Goal: Task Accomplishment & Management: Use online tool/utility

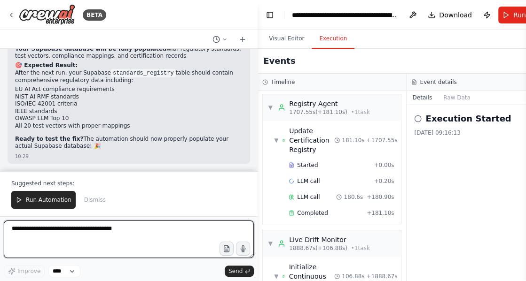
scroll to position [122499, 0]
click at [121, 234] on textarea at bounding box center [129, 240] width 250 height 38
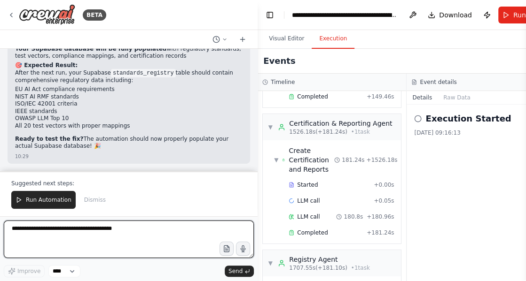
scroll to position [982, 0]
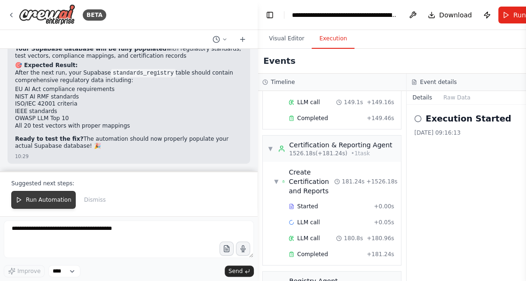
click at [41, 198] on span "Run Automation" at bounding box center [49, 200] width 46 height 8
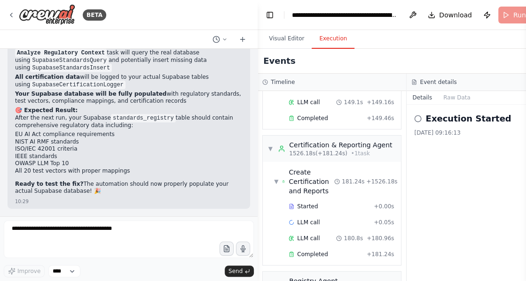
scroll to position [122455, 0]
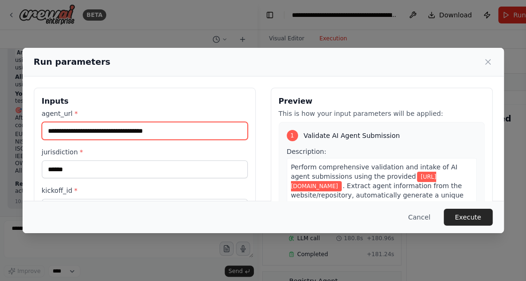
drag, startPoint x: 184, startPoint y: 127, endPoint x: -22, endPoint y: 123, distance: 205.8
click at [0, 123] on html "BETA Hello! I'm the CrewAI assistant. What kind of automation do you want to bu…" at bounding box center [263, 140] width 526 height 281
paste input "**********"
type input "**********"
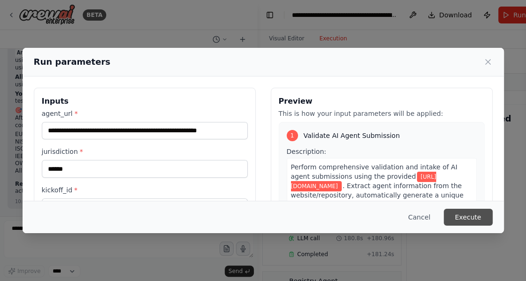
scroll to position [0, 0]
click at [465, 218] on button "Execute" at bounding box center [468, 217] width 49 height 17
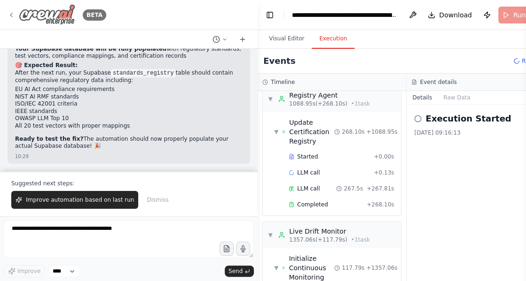
scroll to position [1144, 0]
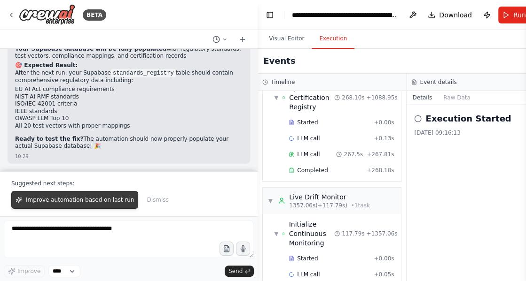
click at [87, 204] on span "Improve automation based on last run" at bounding box center [80, 200] width 108 height 8
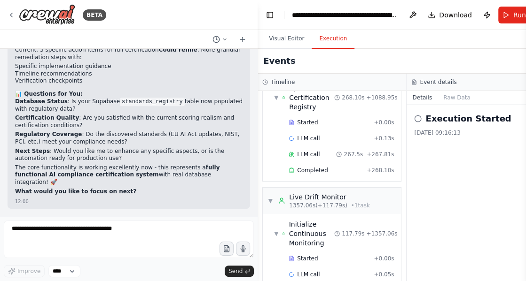
click at [460, 178] on div "Execution Started 21/09/2025, 09:16:13" at bounding box center [480, 193] width 149 height 177
click at [285, 41] on button "Visual Editor" at bounding box center [286, 39] width 50 height 20
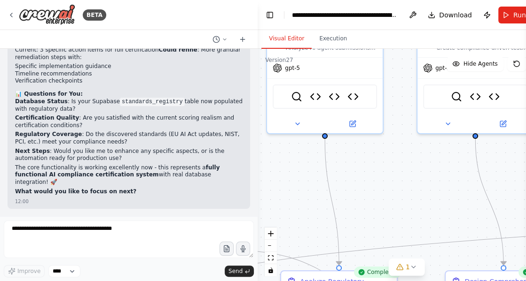
drag, startPoint x: 477, startPoint y: 156, endPoint x: 229, endPoint y: 99, distance: 255.1
click at [230, 101] on div "BETA Hello! I'm the CrewAI assistant. What kind of automation do you want to bu…" at bounding box center [263, 140] width 526 height 281
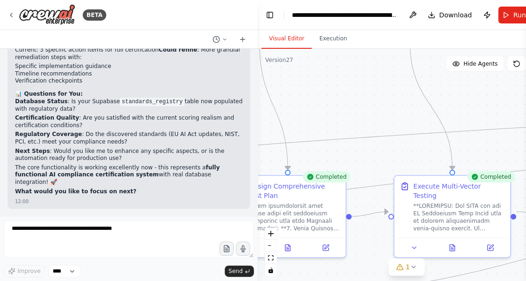
drag, startPoint x: 438, startPoint y: 197, endPoint x: 220, endPoint y: 102, distance: 237.6
click at [221, 102] on div "BETA Hello! I'm the CrewAI assistant. What kind of automation do you want to bu…" at bounding box center [263, 140] width 526 height 281
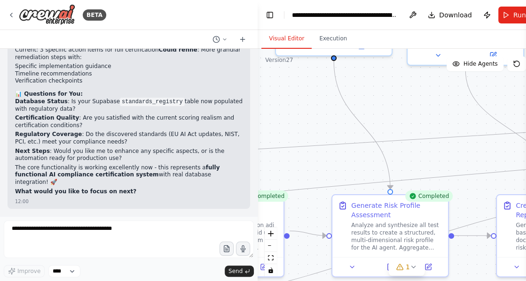
drag, startPoint x: 488, startPoint y: 142, endPoint x: 257, endPoint y: 163, distance: 231.2
click at [257, 163] on div ".deletable-edge-delete-btn { width: 20px; height: 20px; border: 0px solid #ffff…" at bounding box center [406, 166] width 298 height 235
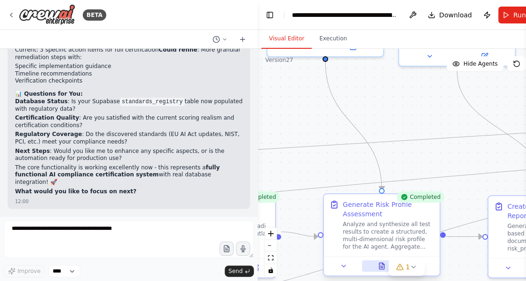
click at [382, 267] on icon at bounding box center [381, 266] width 5 height 6
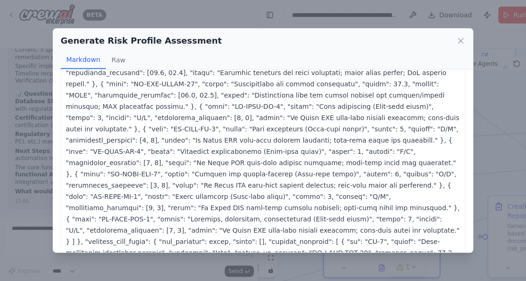
scroll to position [948, 0]
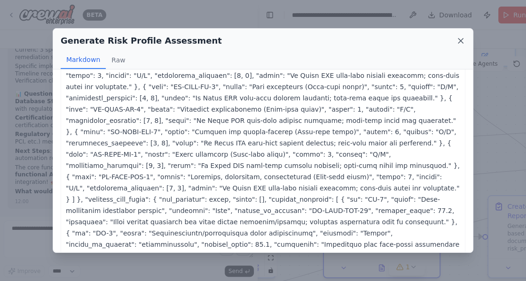
click at [462, 43] on icon at bounding box center [460, 41] width 5 height 5
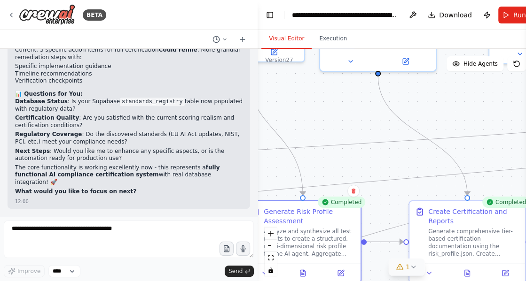
drag, startPoint x: 478, startPoint y: 259, endPoint x: 398, endPoint y: 263, distance: 79.5
click at [398, 263] on div "Version 27 Show Tools Hide Agents .deletable-edge-delete-btn { width: 20px; hei…" at bounding box center [406, 166] width 298 height 235
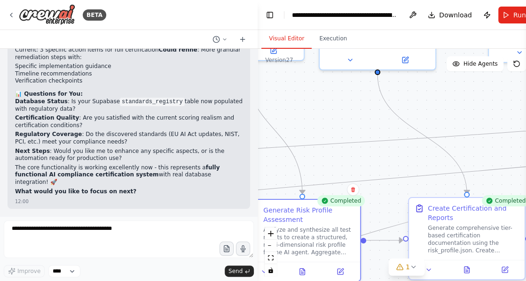
click at [452, 216] on div "Create Certification and Reports" at bounding box center [473, 213] width 91 height 19
click at [471, 271] on button at bounding box center [467, 270] width 40 height 11
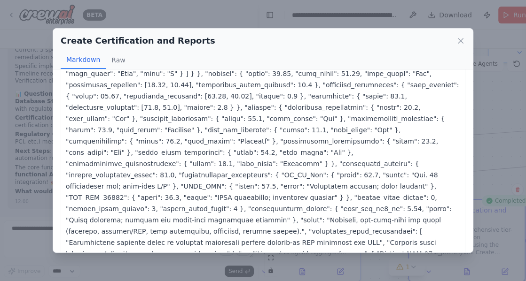
scroll to position [161, 0]
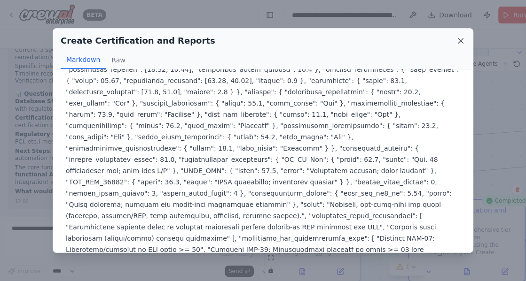
click at [459, 39] on icon at bounding box center [460, 41] width 5 height 5
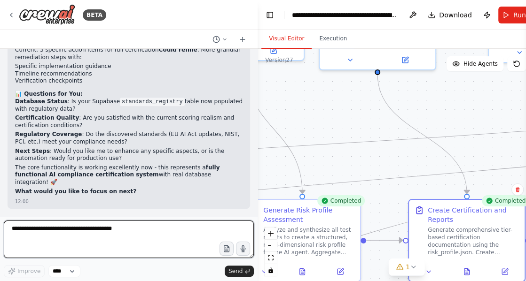
click at [125, 233] on textarea at bounding box center [129, 240] width 250 height 38
click at [51, 231] on textarea "*******" at bounding box center [129, 240] width 250 height 38
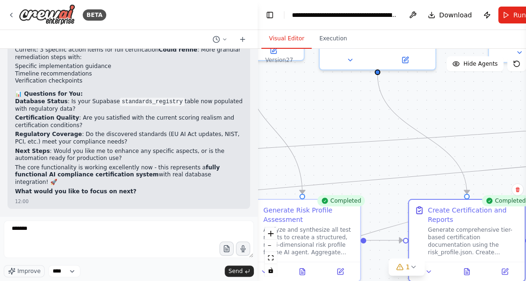
click at [335, 38] on button "Execution" at bounding box center [333, 39] width 43 height 20
click at [327, 39] on button "Execution" at bounding box center [333, 39] width 43 height 20
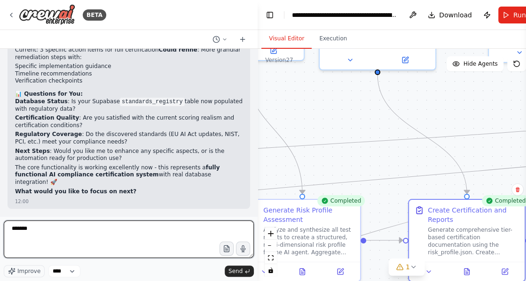
click at [91, 231] on textarea "*******" at bounding box center [129, 240] width 250 height 38
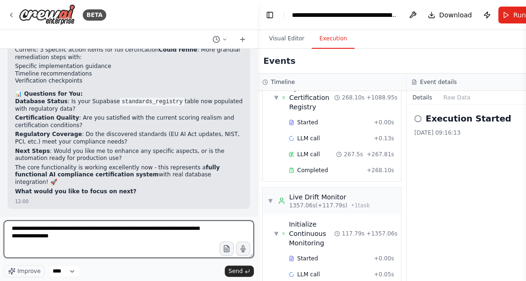
type textarea "**********"
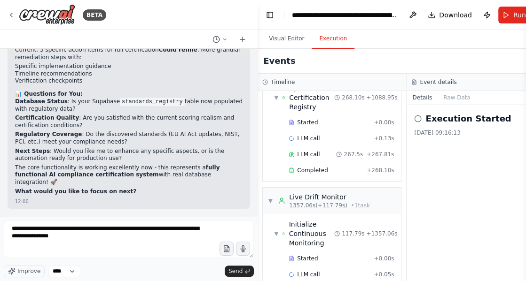
click at [236, 277] on div "Improve **** Send" at bounding box center [129, 271] width 250 height 12
click at [239, 272] on span "Send" at bounding box center [235, 272] width 14 height 8
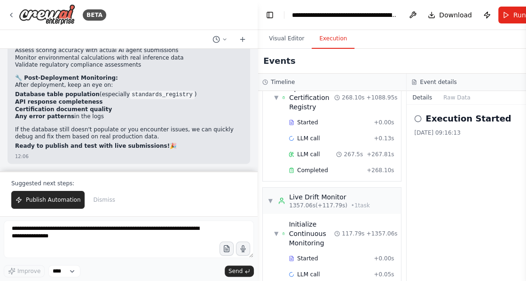
scroll to position [123520, 0]
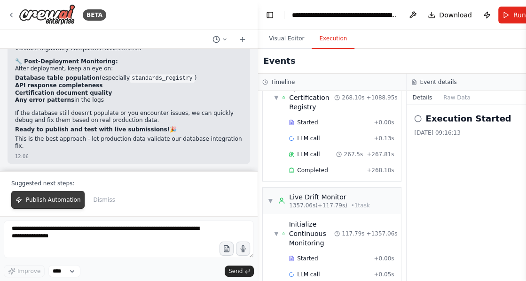
click at [55, 201] on span "Publish Automation" at bounding box center [53, 200] width 55 height 8
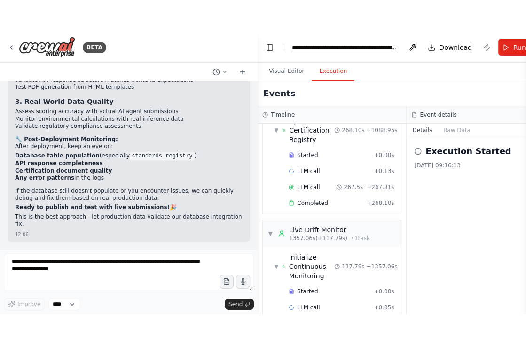
scroll to position [123475, 0]
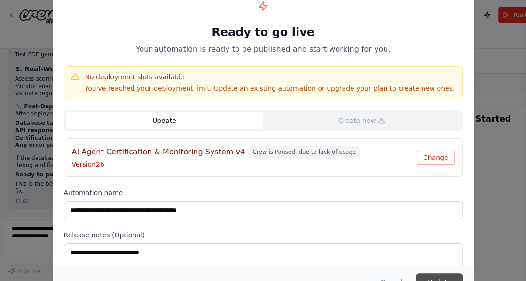
click at [444, 278] on button "Update" at bounding box center [439, 282] width 47 height 17
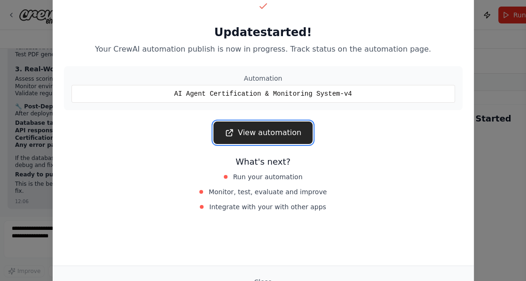
click at [271, 132] on link "View automation" at bounding box center [262, 133] width 99 height 23
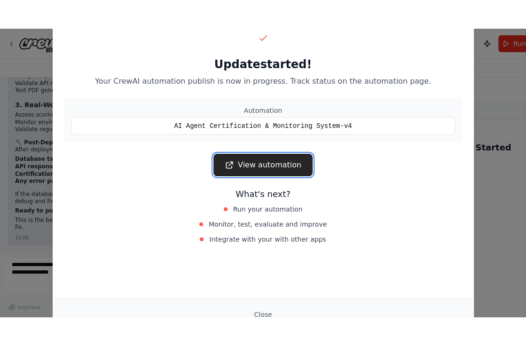
scroll to position [123411, 0]
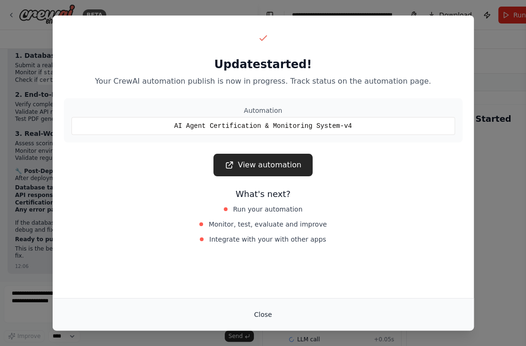
click at [259, 281] on button "Close" at bounding box center [262, 314] width 33 height 17
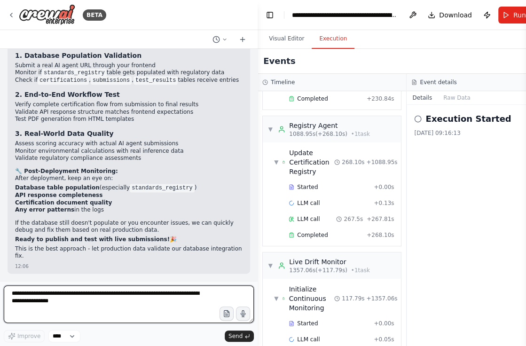
click at [86, 281] on textarea "**********" at bounding box center [129, 304] width 250 height 38
type textarea "**********"
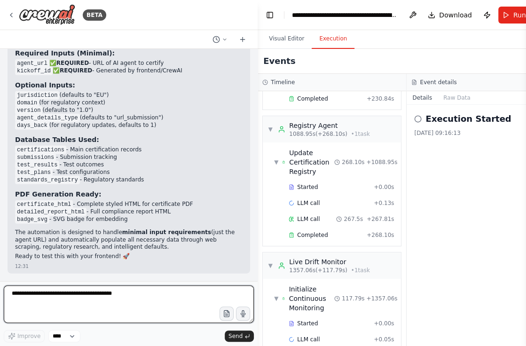
scroll to position [124415, 0]
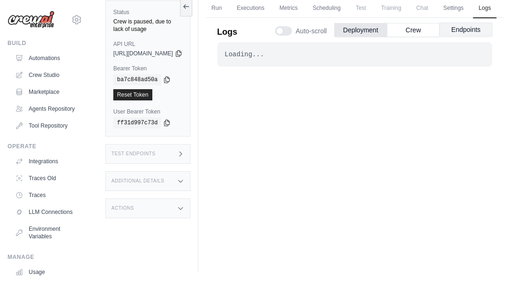
click at [473, 37] on button "Endpoints" at bounding box center [465, 30] width 53 height 14
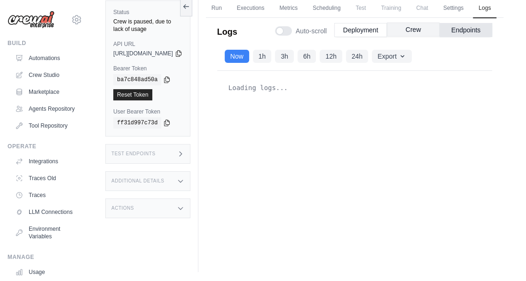
click at [420, 37] on button "Crew" at bounding box center [413, 30] width 53 height 14
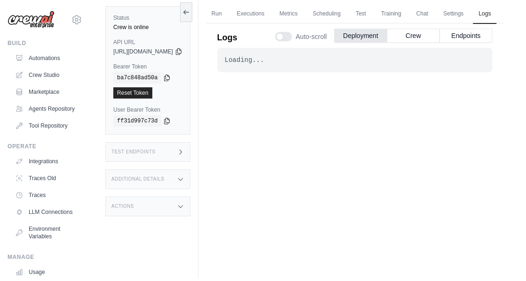
scroll to position [39, 0]
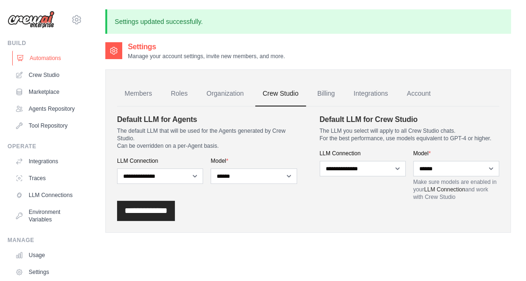
click at [33, 59] on link "Automations" at bounding box center [47, 58] width 71 height 15
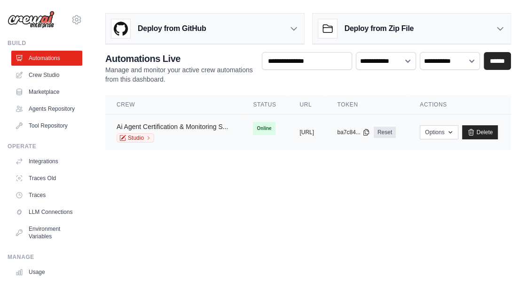
click at [197, 126] on link "Ai Agent Certification & Monitoring S..." at bounding box center [172, 127] width 111 height 8
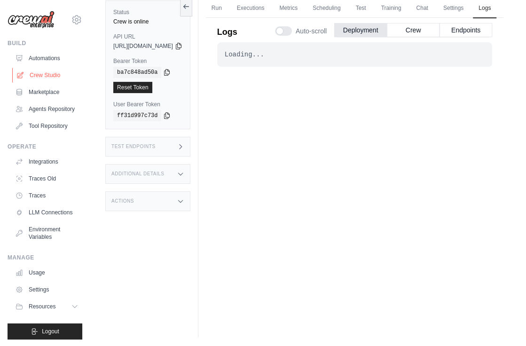
click at [39, 78] on link "Crew Studio" at bounding box center [47, 75] width 71 height 15
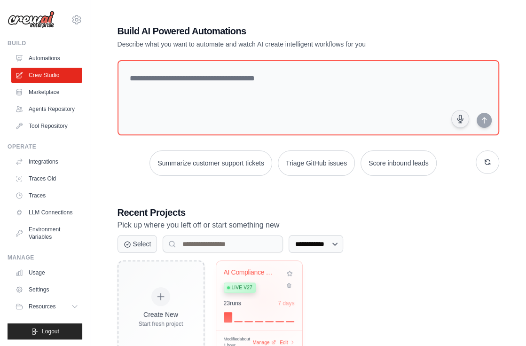
click at [262, 299] on div "23 run s 7 days" at bounding box center [259, 303] width 71 height 8
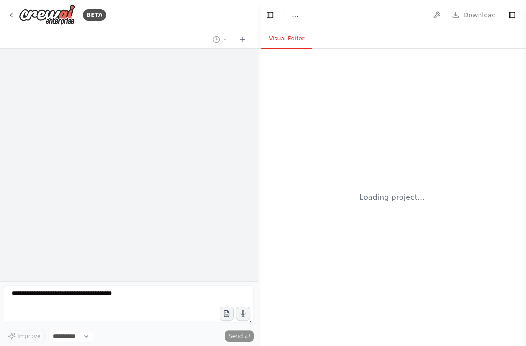
select select "****"
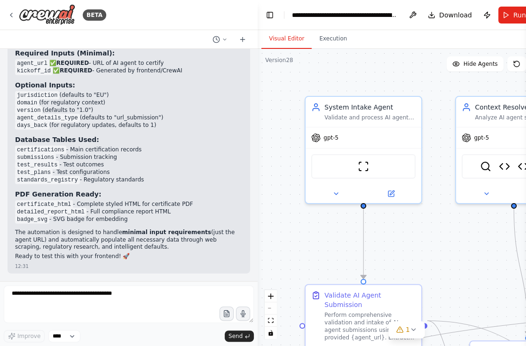
scroll to position [0, 0]
click at [156, 166] on div "Based on the crew configuration, here are the expected endpoints and request/re…" at bounding box center [128, 7] width 227 height 508
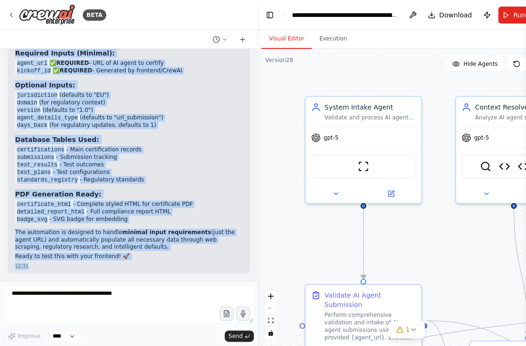
scroll to position [124363, 0]
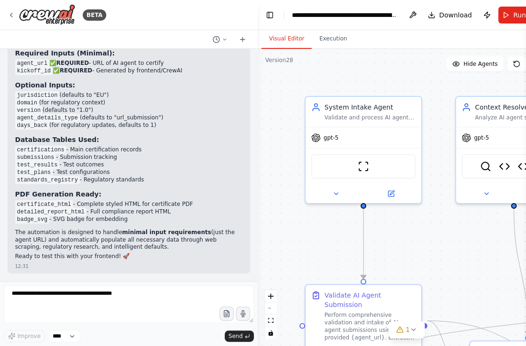
drag, startPoint x: 14, startPoint y: 170, endPoint x: 76, endPoint y: 233, distance: 88.4
click at [76, 233] on div "Based on the crew configuration, here are the expected endpoints and request/re…" at bounding box center [129, 12] width 242 height 524
copy div "1. Primary Submission Endpoint POST /kickoff Request Body (JSON): { "inputs" : …"
